Goal: Task Accomplishment & Management: Use online tool/utility

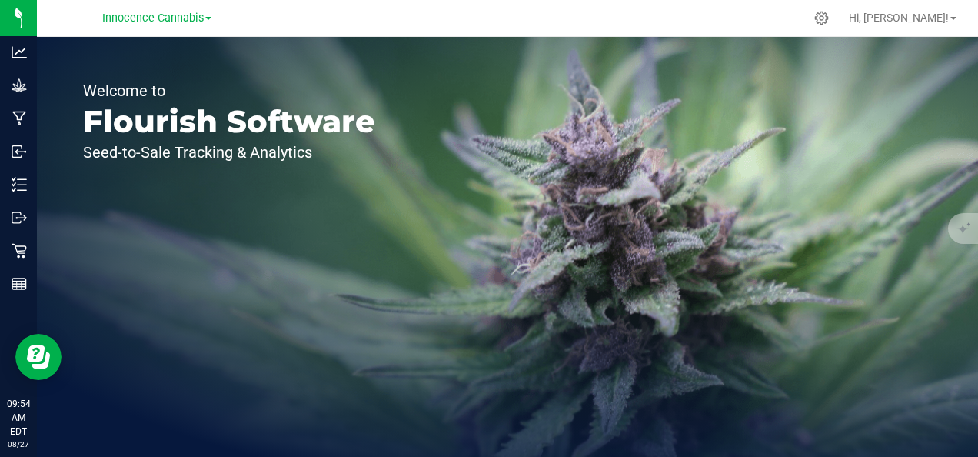
click at [170, 25] on span "Innocence Cannabis" at bounding box center [153, 19] width 102 height 14
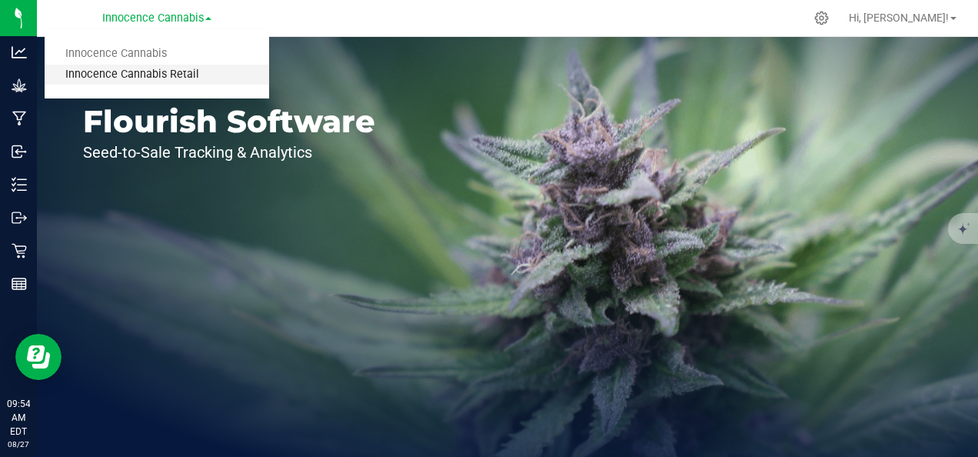
click at [185, 76] on link "Innocence Cannabis Retail" at bounding box center [157, 75] width 225 height 21
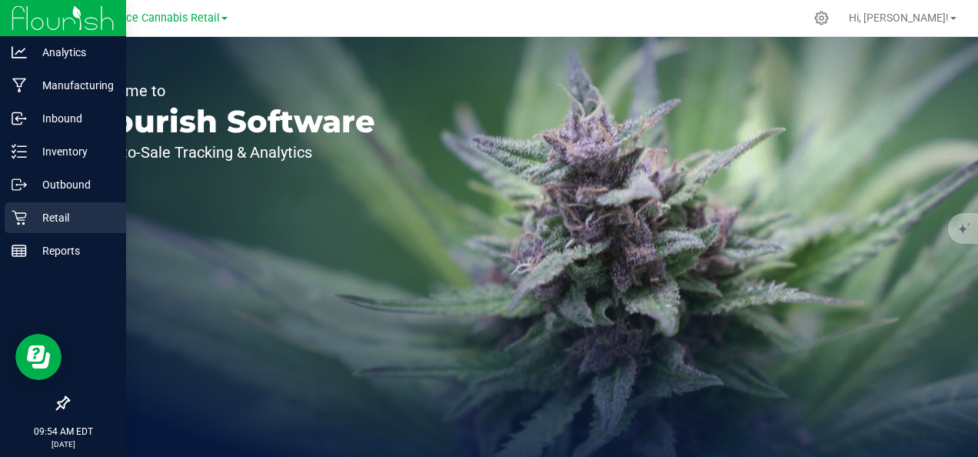
click at [22, 215] on icon at bounding box center [19, 217] width 15 height 15
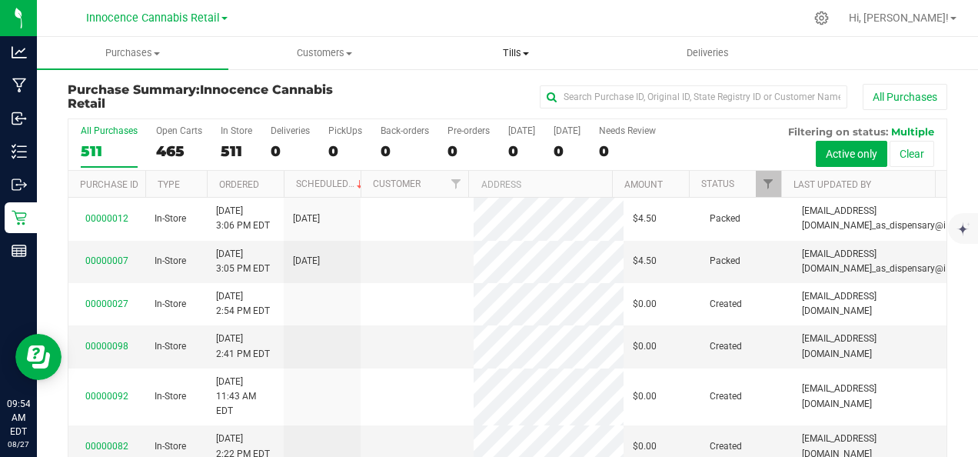
click at [513, 55] on span "Tills" at bounding box center [516, 53] width 190 height 14
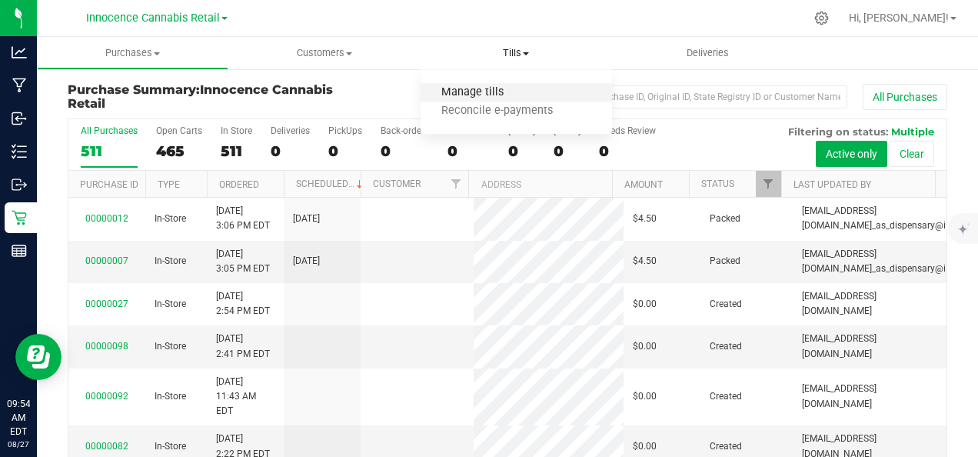
click at [476, 98] on span "Manage tills" at bounding box center [473, 92] width 104 height 13
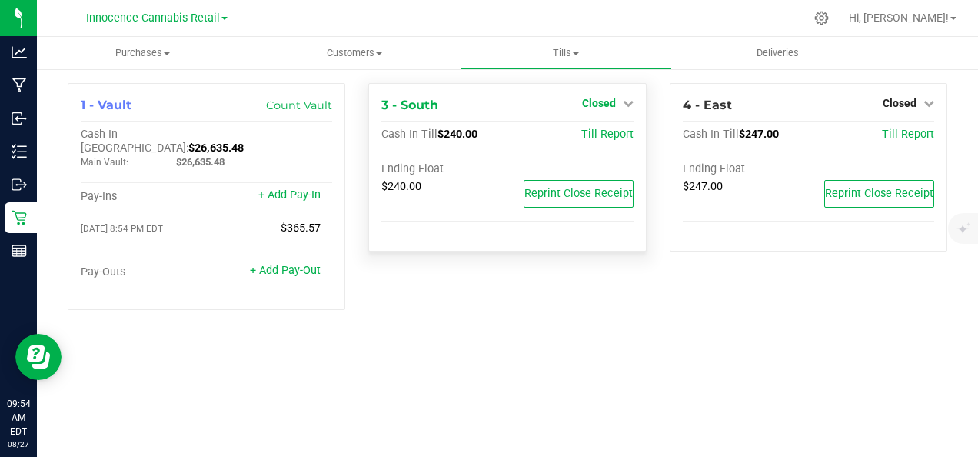
click at [601, 105] on span "Closed" at bounding box center [599, 103] width 34 height 12
click at [615, 138] on link "Open Till" at bounding box center [598, 135] width 41 height 12
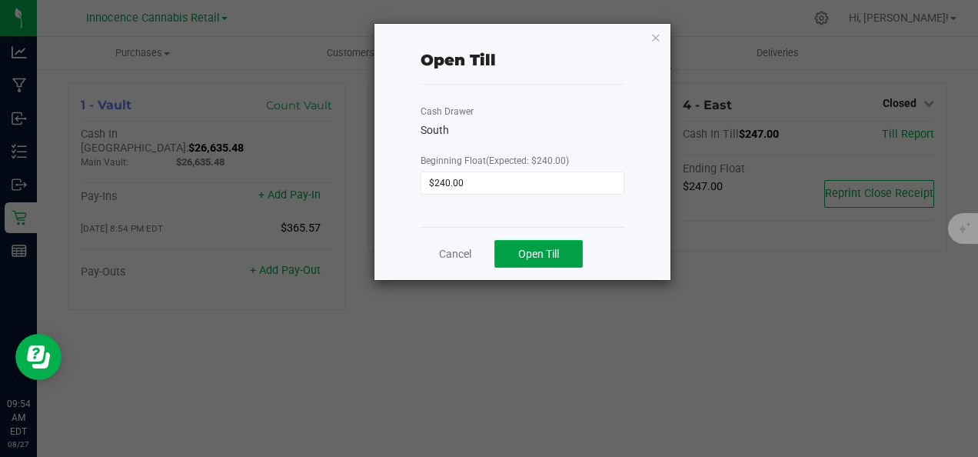
click at [555, 256] on span "Open Till" at bounding box center [538, 254] width 41 height 12
